Goal: Task Accomplishment & Management: Use online tool/utility

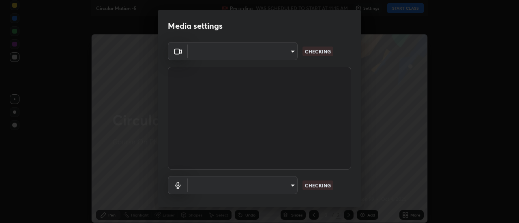
type input "bb472acd43814c493e76e7b6f69679a6546984a9169f098bd099272128ff4822"
type input "communications"
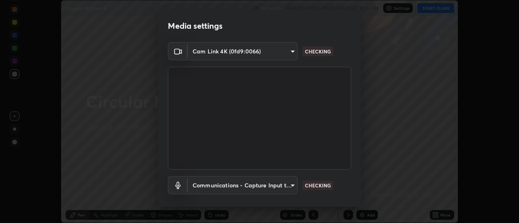
scroll to position [43, 0]
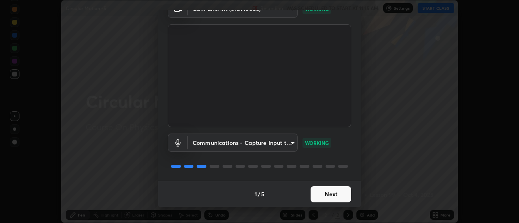
click at [329, 198] on button "Next" at bounding box center [331, 195] width 41 height 16
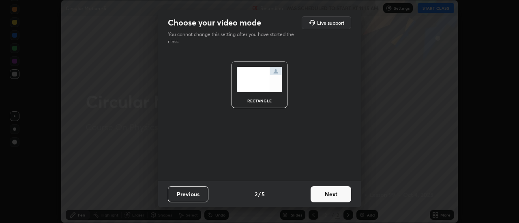
click at [329, 197] on button "Next" at bounding box center [331, 195] width 41 height 16
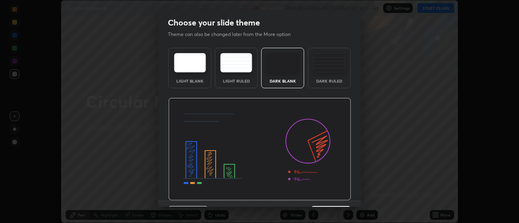
scroll to position [9, 0]
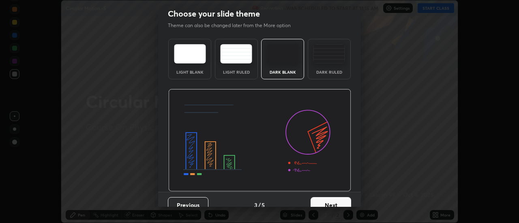
click at [330, 201] on button "Next" at bounding box center [331, 206] width 41 height 16
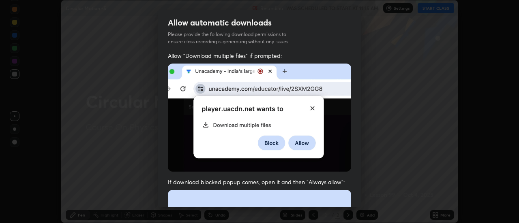
click at [288, 133] on img at bounding box center [259, 118] width 183 height 108
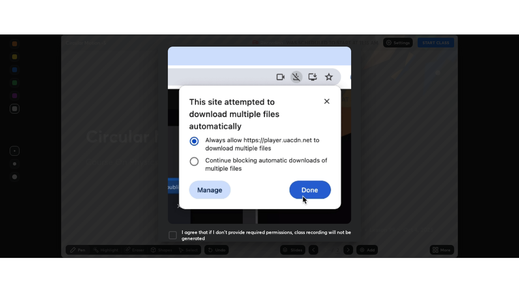
scroll to position [208, 0]
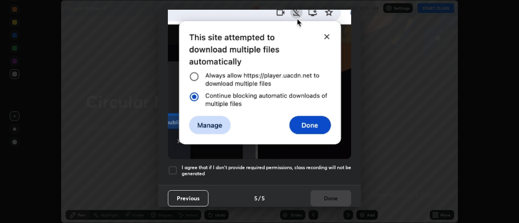
click at [217, 165] on h5 "I agree that if I don't provide required permissions, class recording will not …" at bounding box center [267, 171] width 170 height 13
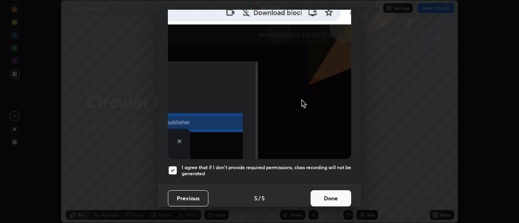
click at [327, 198] on button "Done" at bounding box center [331, 199] width 41 height 16
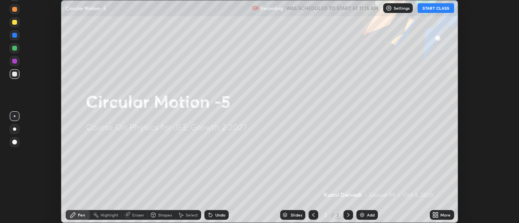
click at [425, 10] on button "START CLASS" at bounding box center [436, 8] width 37 height 10
click at [434, 214] on icon at bounding box center [434, 214] width 2 height 2
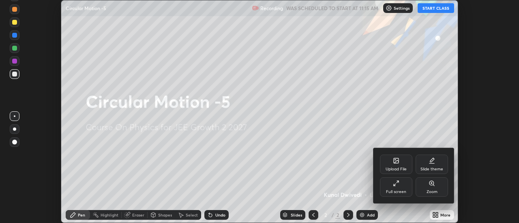
click at [387, 165] on div "Upload File" at bounding box center [396, 164] width 32 height 19
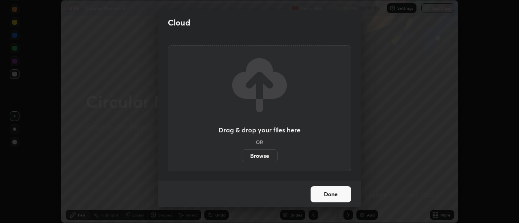
click at [264, 154] on label "Browse" at bounding box center [260, 156] width 36 height 13
click at [242, 154] on input "Browse" at bounding box center [242, 156] width 0 height 13
click at [126, 20] on div "Cloud Drag & drop your files here OR Browse Done" at bounding box center [259, 111] width 519 height 223
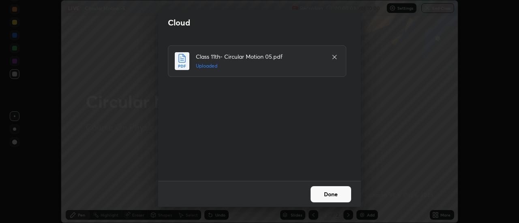
click at [332, 197] on button "Done" at bounding box center [331, 195] width 41 height 16
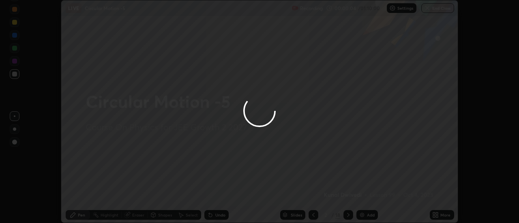
click at [447, 219] on div "More" at bounding box center [442, 216] width 24 height 10
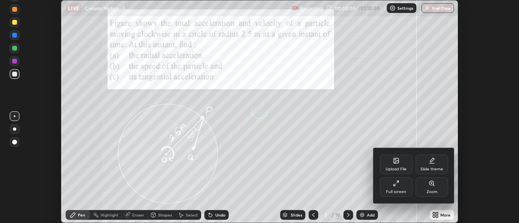
click at [403, 189] on div "Full screen" at bounding box center [396, 187] width 32 height 19
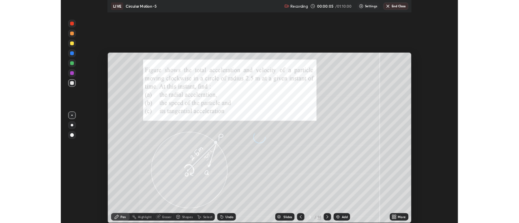
scroll to position [292, 519]
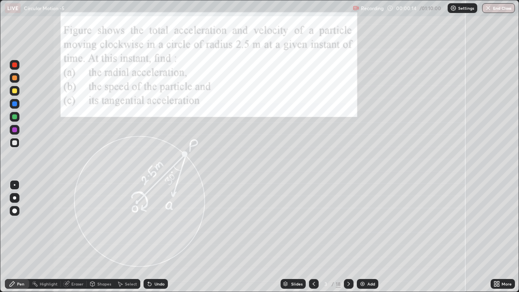
click at [347, 223] on icon at bounding box center [349, 284] width 6 height 6
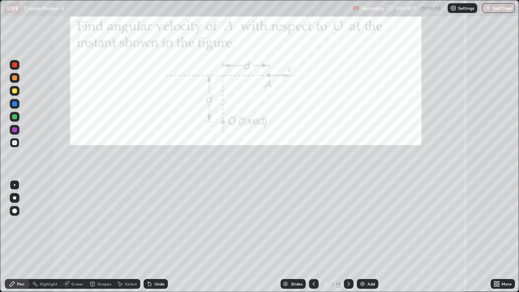
click at [15, 116] on div at bounding box center [14, 116] width 5 height 5
click at [99, 223] on div "Shapes" at bounding box center [104, 284] width 14 height 4
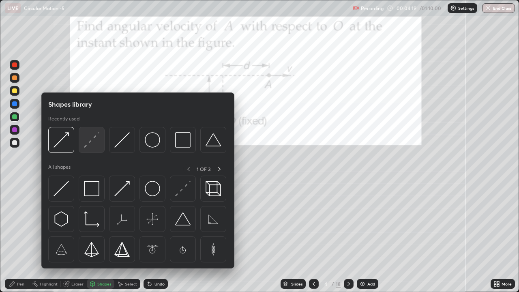
click at [88, 144] on img at bounding box center [91, 139] width 15 height 15
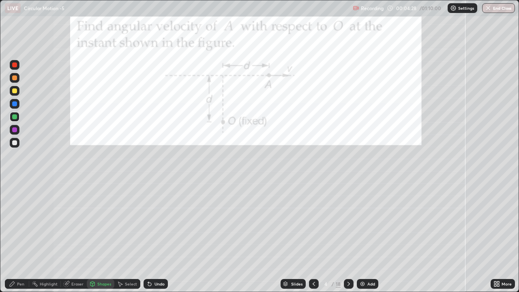
click at [13, 130] on div at bounding box center [14, 129] width 5 height 5
click at [102, 223] on div "Shapes" at bounding box center [104, 284] width 14 height 4
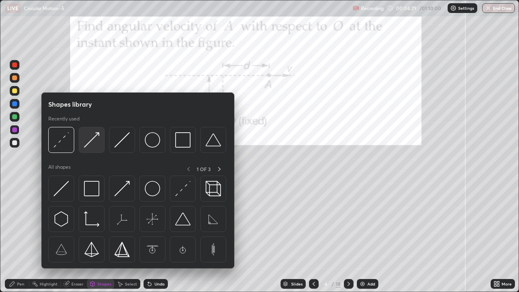
click at [90, 142] on img at bounding box center [91, 139] width 15 height 15
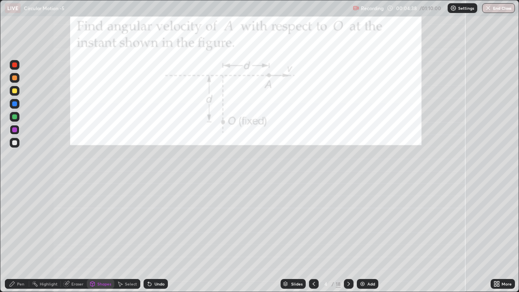
click at [19, 223] on div "Pen" at bounding box center [20, 284] width 7 height 4
click at [18, 94] on div at bounding box center [15, 91] width 10 height 10
click at [15, 103] on div at bounding box center [14, 103] width 5 height 5
click at [153, 223] on div "Undo" at bounding box center [156, 284] width 24 height 10
click at [350, 223] on icon at bounding box center [349, 284] width 6 height 6
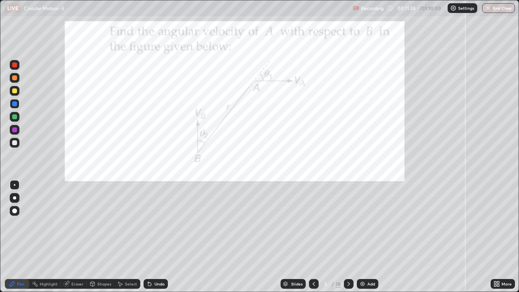
click at [15, 90] on div at bounding box center [14, 90] width 5 height 5
click at [14, 118] on div at bounding box center [14, 116] width 5 height 5
click at [96, 223] on div "Shapes" at bounding box center [101, 284] width 28 height 10
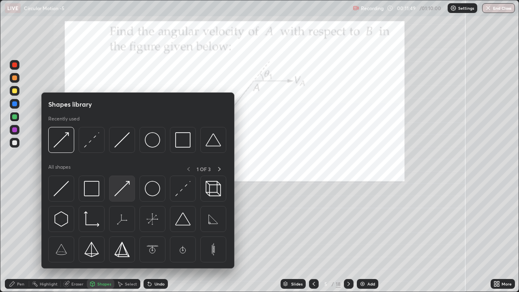
click at [118, 189] on img at bounding box center [121, 188] width 15 height 15
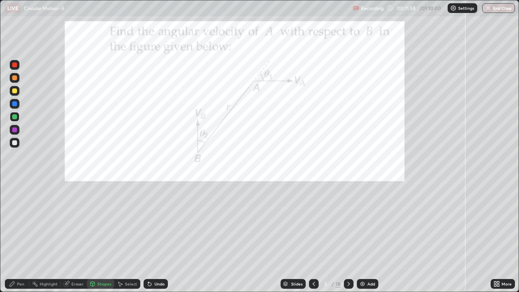
click at [15, 130] on div at bounding box center [14, 129] width 5 height 5
click at [15, 223] on div "Pen" at bounding box center [17, 284] width 24 height 10
click at [148, 223] on icon at bounding box center [149, 284] width 3 height 3
click at [146, 223] on icon at bounding box center [149, 284] width 6 height 6
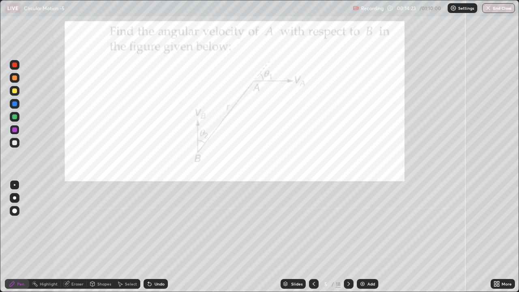
click at [148, 223] on icon at bounding box center [148, 282] width 1 height 1
click at [15, 144] on div at bounding box center [14, 142] width 5 height 5
click at [352, 223] on div at bounding box center [349, 284] width 10 height 10
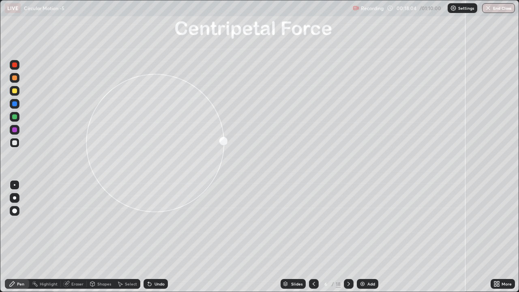
click at [156, 223] on div "Undo" at bounding box center [156, 284] width 24 height 10
click at [152, 223] on div "Undo" at bounding box center [156, 284] width 24 height 10
click at [97, 223] on div "Shapes" at bounding box center [101, 284] width 28 height 10
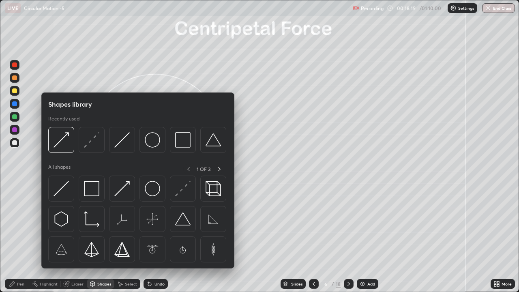
click at [179, 191] on img at bounding box center [182, 188] width 15 height 15
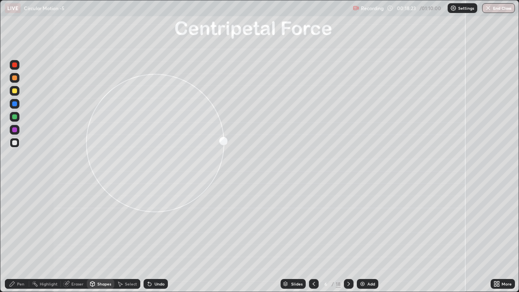
click at [19, 223] on div "Pen" at bounding box center [20, 284] width 7 height 4
click at [16, 116] on div at bounding box center [14, 116] width 5 height 5
click at [15, 143] on div at bounding box center [14, 142] width 5 height 5
click at [157, 223] on div "Undo" at bounding box center [160, 284] width 10 height 4
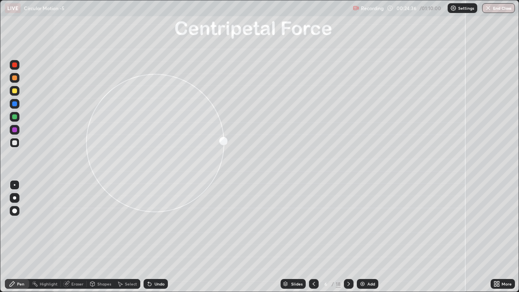
click at [349, 223] on icon at bounding box center [349, 284] width 6 height 6
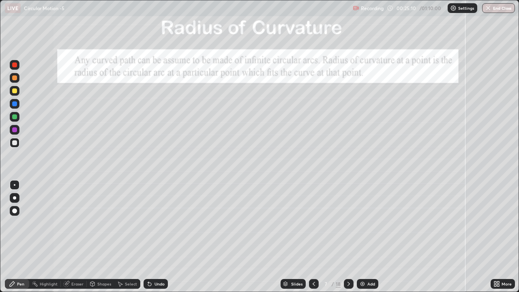
click at [13, 129] on div at bounding box center [14, 129] width 5 height 5
click at [13, 116] on div at bounding box center [14, 116] width 5 height 5
click at [97, 223] on div "Shapes" at bounding box center [101, 284] width 28 height 10
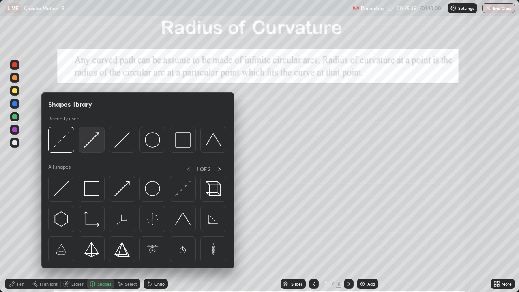
click at [92, 145] on img at bounding box center [91, 139] width 15 height 15
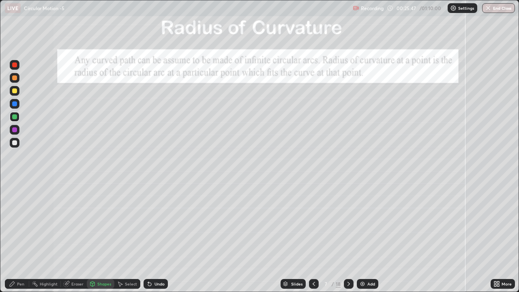
click at [13, 144] on div at bounding box center [14, 142] width 5 height 5
click at [151, 223] on icon at bounding box center [149, 284] width 6 height 6
click at [17, 223] on div "Pen" at bounding box center [20, 284] width 7 height 4
click at [155, 223] on div "Undo" at bounding box center [160, 284] width 10 height 4
click at [348, 223] on icon at bounding box center [349, 284] width 2 height 4
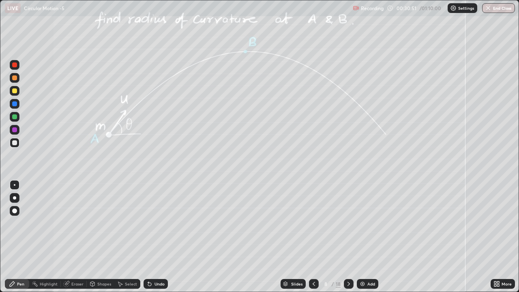
click at [14, 117] on div at bounding box center [14, 116] width 5 height 5
click at [149, 223] on icon at bounding box center [149, 284] width 3 height 3
click at [14, 143] on div at bounding box center [14, 142] width 5 height 5
click at [14, 103] on div at bounding box center [14, 103] width 5 height 5
click at [15, 117] on div at bounding box center [14, 116] width 5 height 5
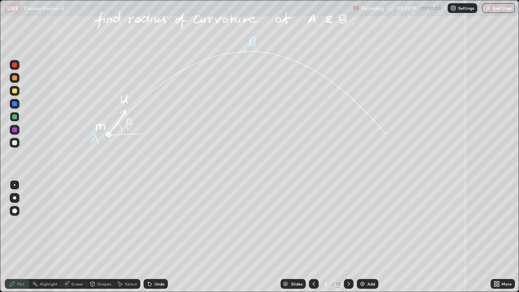
click at [99, 223] on div "Shapes" at bounding box center [104, 284] width 14 height 4
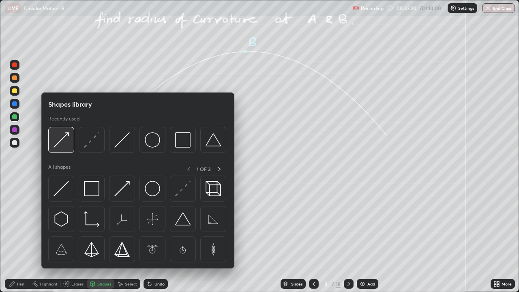
click at [62, 143] on img at bounding box center [61, 139] width 15 height 15
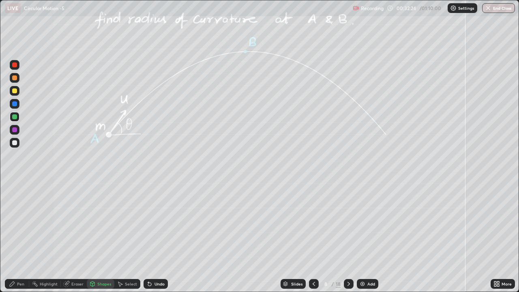
click at [18, 223] on div "Pen" at bounding box center [20, 284] width 7 height 4
click at [15, 142] on div at bounding box center [14, 142] width 5 height 5
click at [14, 91] on div at bounding box center [14, 90] width 5 height 5
click at [13, 117] on div at bounding box center [14, 116] width 5 height 5
click at [98, 223] on div "Shapes" at bounding box center [104, 284] width 14 height 4
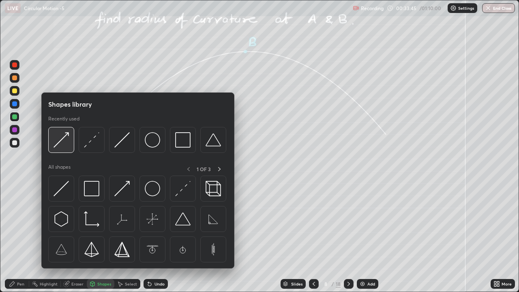
click at [64, 139] on img at bounding box center [61, 139] width 15 height 15
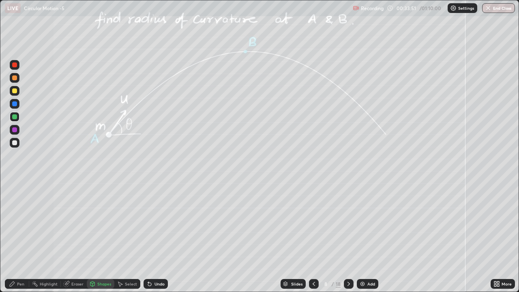
click at [14, 103] on div at bounding box center [14, 103] width 5 height 5
click at [14, 91] on div at bounding box center [14, 90] width 5 height 5
click at [18, 223] on div "Pen" at bounding box center [20, 284] width 7 height 4
click at [15, 116] on div at bounding box center [14, 116] width 5 height 5
click at [15, 144] on div at bounding box center [14, 142] width 5 height 5
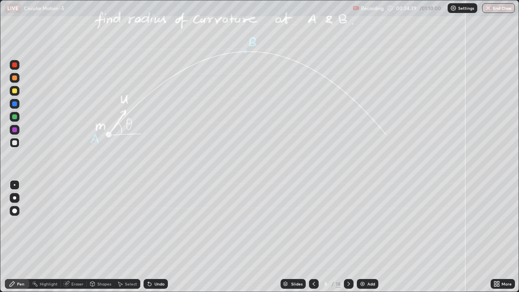
click at [14, 93] on div at bounding box center [14, 90] width 5 height 5
click at [16, 115] on div at bounding box center [14, 116] width 5 height 5
click at [14, 130] on div at bounding box center [14, 129] width 5 height 5
click at [152, 223] on div "Undo" at bounding box center [156, 284] width 24 height 10
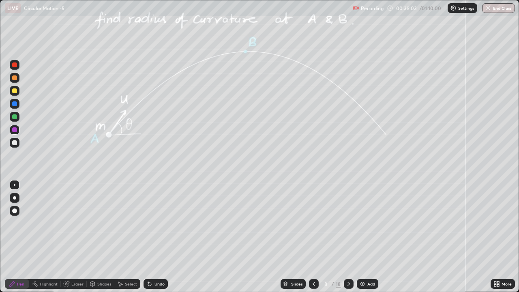
click at [153, 223] on div "Undo" at bounding box center [156, 284] width 24 height 10
click at [152, 223] on div "Undo" at bounding box center [156, 284] width 24 height 10
click at [153, 223] on div "Undo" at bounding box center [156, 284] width 24 height 10
click at [154, 223] on div "Undo" at bounding box center [156, 284] width 24 height 10
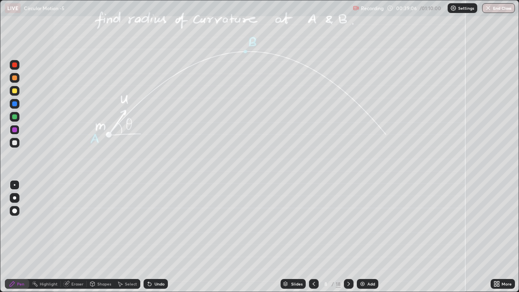
click at [154, 223] on div "Undo" at bounding box center [156, 284] width 24 height 10
click at [155, 223] on div "Undo" at bounding box center [160, 284] width 10 height 4
click at [348, 223] on icon at bounding box center [349, 284] width 6 height 6
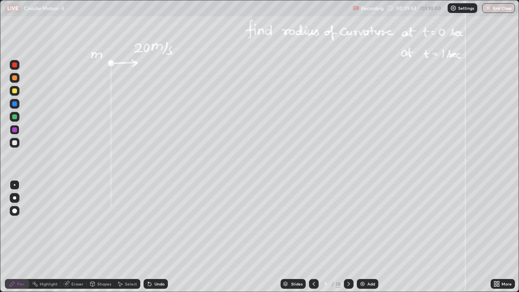
click at [15, 142] on div at bounding box center [14, 142] width 5 height 5
click at [99, 223] on div "Shapes" at bounding box center [104, 284] width 14 height 4
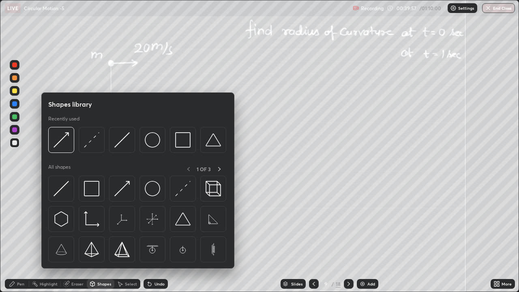
click at [16, 223] on div "Pen" at bounding box center [17, 284] width 24 height 10
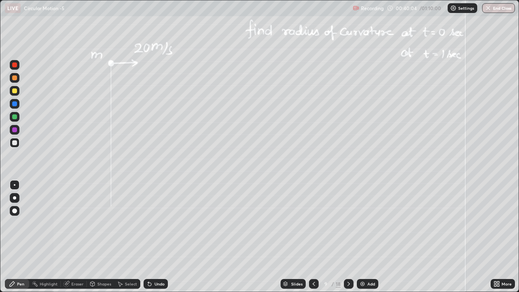
click at [16, 131] on div at bounding box center [14, 129] width 5 height 5
click at [13, 115] on div at bounding box center [14, 116] width 5 height 5
click at [19, 91] on div at bounding box center [15, 91] width 10 height 10
click at [16, 142] on div at bounding box center [14, 142] width 5 height 5
click at [13, 91] on div at bounding box center [14, 90] width 5 height 5
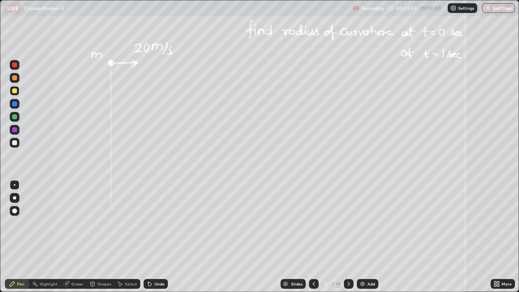
click at [161, 223] on div "Undo" at bounding box center [160, 284] width 10 height 4
click at [98, 223] on div "Shapes" at bounding box center [104, 284] width 14 height 4
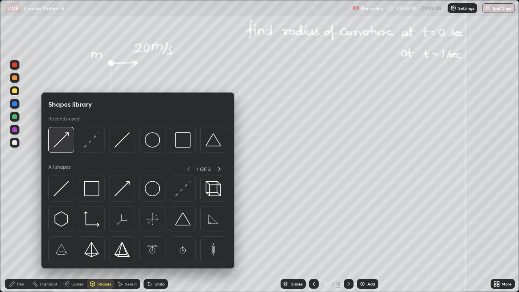
click at [58, 143] on img at bounding box center [61, 139] width 15 height 15
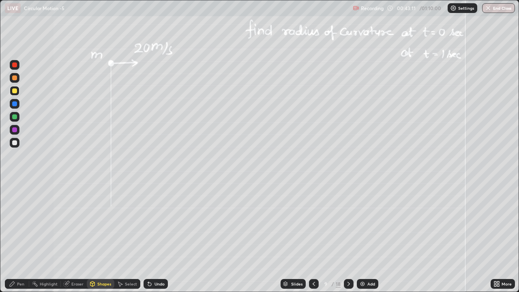
click at [18, 131] on div at bounding box center [15, 130] width 10 height 10
click at [17, 223] on div "Pen" at bounding box center [20, 284] width 7 height 4
click at [15, 118] on div at bounding box center [14, 116] width 5 height 5
click at [97, 223] on div "Shapes" at bounding box center [104, 284] width 14 height 4
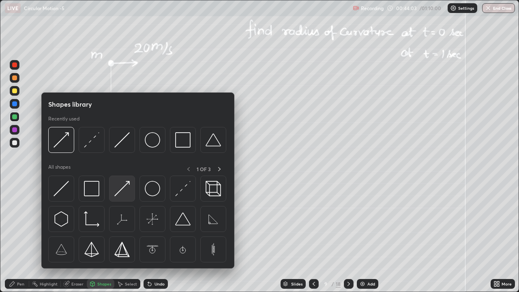
click at [121, 189] on img at bounding box center [121, 188] width 15 height 15
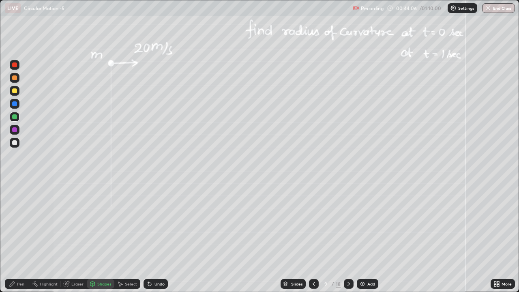
click at [16, 223] on div "Pen" at bounding box center [17, 284] width 24 height 10
click at [14, 185] on div at bounding box center [15, 185] width 2 height 2
click at [13, 143] on div at bounding box center [14, 142] width 5 height 5
click at [14, 78] on div at bounding box center [14, 77] width 5 height 5
click at [348, 223] on icon at bounding box center [349, 284] width 6 height 6
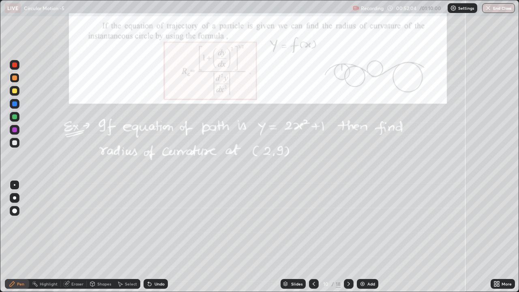
click at [15, 104] on div at bounding box center [14, 103] width 5 height 5
click at [15, 107] on div at bounding box center [15, 104] width 10 height 10
click at [11, 89] on div at bounding box center [15, 91] width 10 height 10
click at [152, 223] on icon at bounding box center [149, 284] width 6 height 6
click at [152, 223] on div "Undo" at bounding box center [156, 284] width 24 height 10
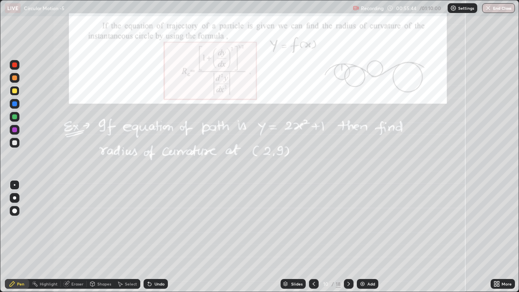
click at [151, 223] on icon at bounding box center [149, 284] width 6 height 6
click at [152, 223] on div "Undo" at bounding box center [156, 284] width 24 height 10
click at [151, 223] on icon at bounding box center [149, 284] width 6 height 6
click at [160, 223] on div "Undo" at bounding box center [160, 284] width 10 height 4
click at [352, 223] on div at bounding box center [349, 284] width 10 height 10
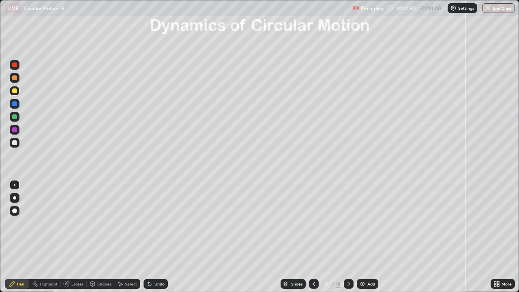
click at [348, 223] on icon at bounding box center [349, 284] width 6 height 6
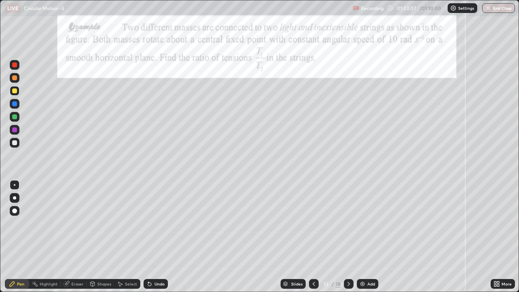
click at [312, 223] on div at bounding box center [314, 284] width 10 height 10
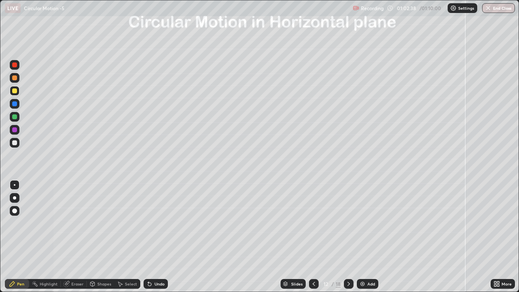
click at [101, 223] on div "Shapes" at bounding box center [104, 284] width 14 height 4
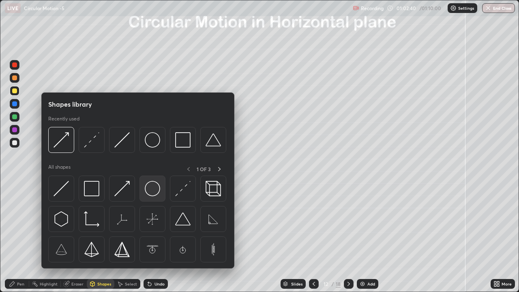
click at [153, 191] on img at bounding box center [152, 188] width 15 height 15
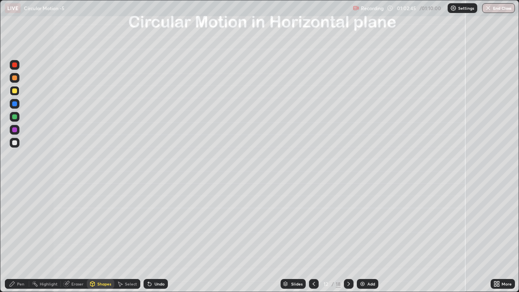
click at [18, 223] on div "Pen" at bounding box center [20, 284] width 7 height 4
click at [15, 104] on div at bounding box center [14, 103] width 5 height 5
click at [103, 223] on div "Shapes" at bounding box center [101, 284] width 28 height 10
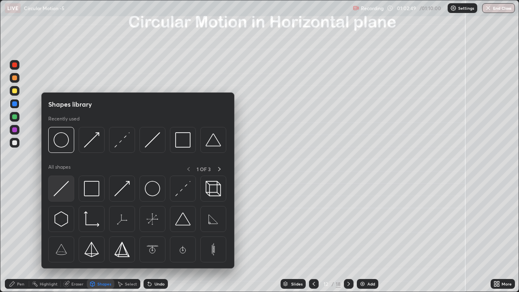
click at [63, 186] on img at bounding box center [61, 188] width 15 height 15
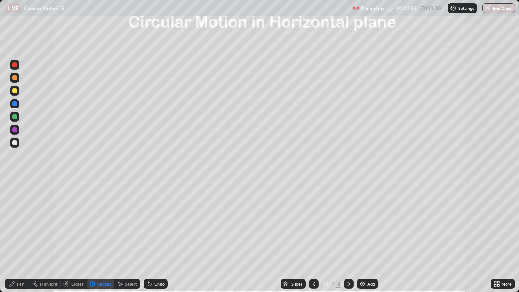
click at [17, 223] on div "Pen" at bounding box center [17, 284] width 24 height 10
click at [15, 116] on div at bounding box center [14, 116] width 5 height 5
click at [14, 212] on div at bounding box center [14, 210] width 5 height 5
click at [101, 223] on div "Shapes" at bounding box center [104, 284] width 14 height 4
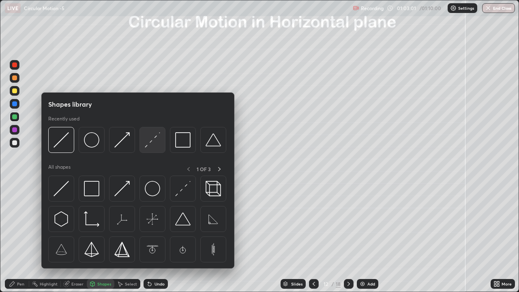
click at [146, 146] on img at bounding box center [152, 139] width 15 height 15
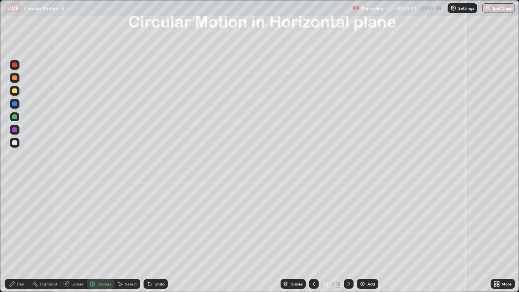
click at [14, 144] on div at bounding box center [14, 142] width 5 height 5
click at [156, 223] on div "Undo" at bounding box center [156, 284] width 24 height 10
click at [15, 223] on icon at bounding box center [12, 284] width 6 height 6
click at [14, 185] on div at bounding box center [15, 185] width 2 height 2
click at [159, 223] on div "Undo" at bounding box center [160, 284] width 10 height 4
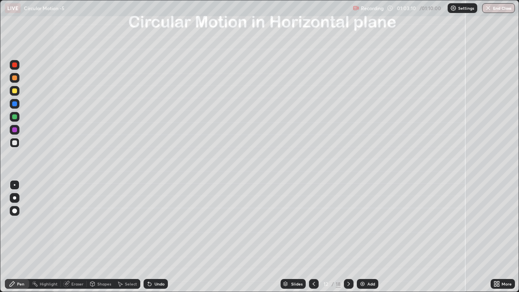
click at [97, 223] on div "Shapes" at bounding box center [101, 284] width 28 height 10
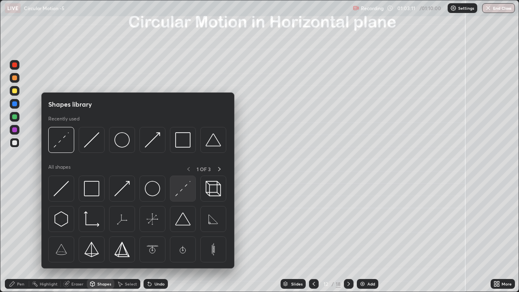
click at [181, 189] on img at bounding box center [182, 188] width 15 height 15
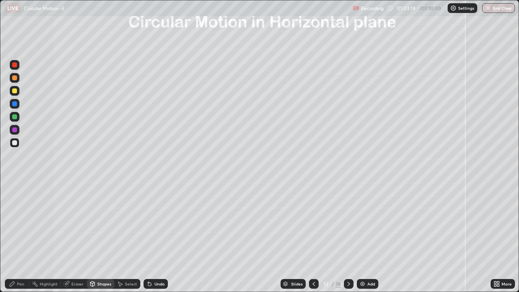
click at [15, 223] on icon at bounding box center [12, 284] width 6 height 6
click at [97, 223] on div "Shapes" at bounding box center [104, 284] width 14 height 4
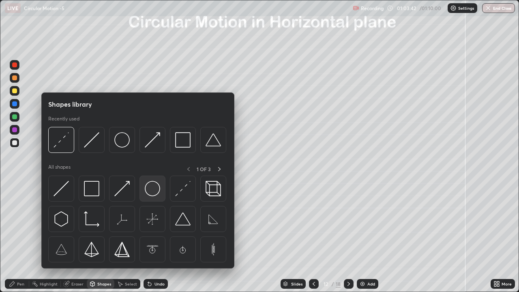
click at [150, 192] on img at bounding box center [152, 188] width 15 height 15
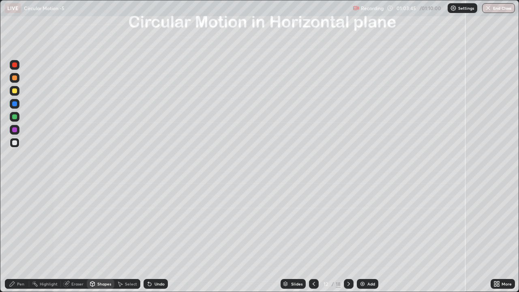
click at [157, 223] on div "Undo" at bounding box center [160, 284] width 10 height 4
click at [17, 90] on div at bounding box center [15, 91] width 10 height 10
click at [100, 223] on div "Shapes" at bounding box center [104, 284] width 14 height 4
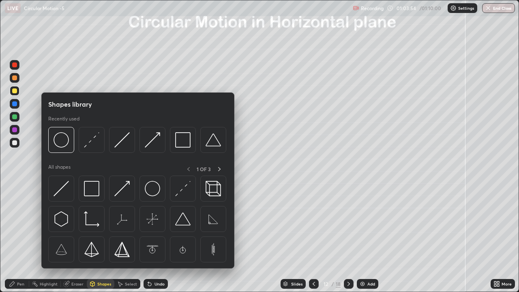
click at [15, 105] on div at bounding box center [14, 103] width 5 height 5
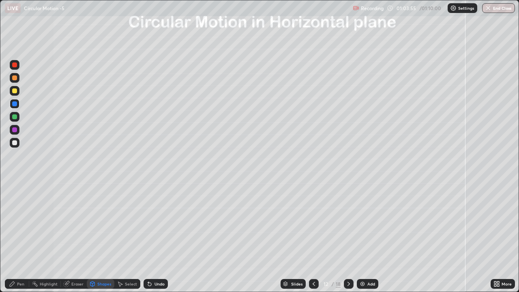
click at [97, 223] on div "Shapes" at bounding box center [104, 284] width 14 height 4
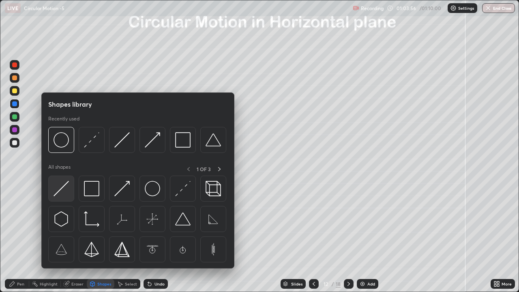
click at [60, 188] on img at bounding box center [61, 188] width 15 height 15
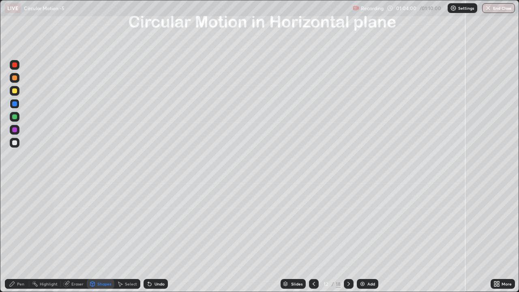
click at [15, 117] on div at bounding box center [14, 116] width 5 height 5
click at [21, 223] on div "Pen" at bounding box center [20, 284] width 7 height 4
click at [15, 210] on div at bounding box center [14, 210] width 5 height 5
click at [15, 185] on div at bounding box center [15, 185] width 2 height 2
click at [13, 144] on div at bounding box center [14, 142] width 5 height 5
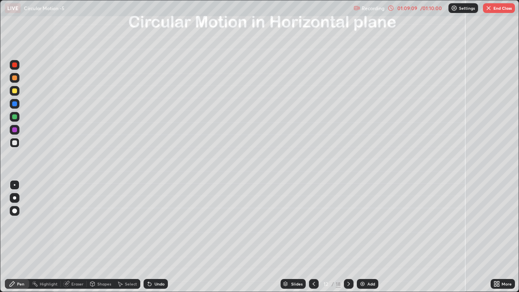
click at [492, 11] on img "button" at bounding box center [489, 8] width 6 height 6
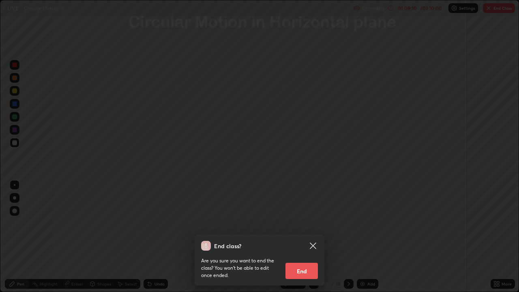
click at [312, 223] on button "End" at bounding box center [302, 271] width 32 height 16
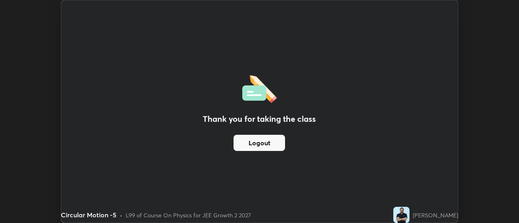
scroll to position [40338, 40043]
